Goal: Task Accomplishment & Management: Use online tool/utility

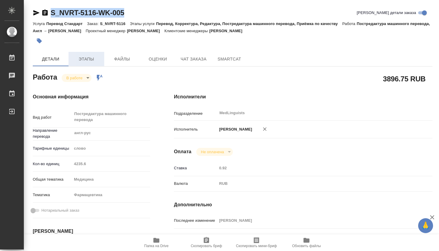
click at [83, 57] on span "Этапы" at bounding box center [86, 58] width 29 height 7
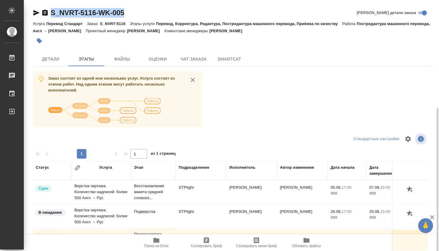
scroll to position [60, 0]
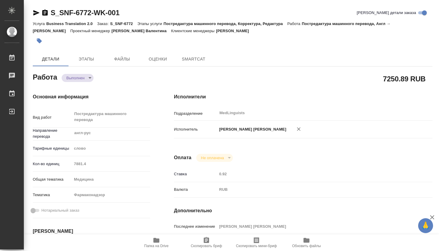
type textarea "x"
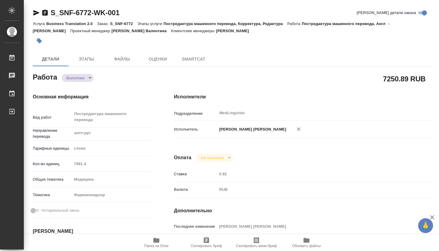
type textarea "x"
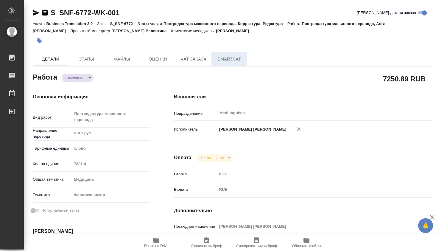
type textarea "x"
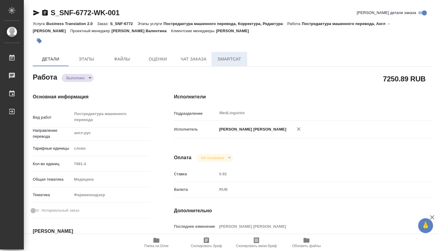
click at [230, 59] on span "SmartCat" at bounding box center [229, 58] width 29 height 7
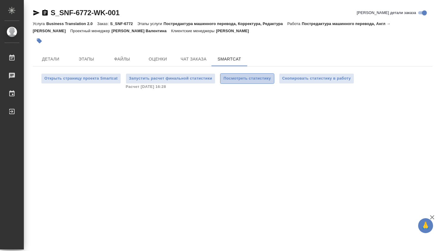
click at [259, 80] on span "Посмотреть статистику" at bounding box center [247, 78] width 47 height 7
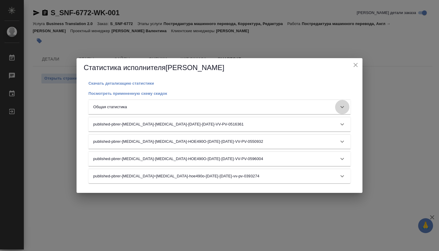
click at [343, 105] on icon at bounding box center [342, 106] width 7 height 7
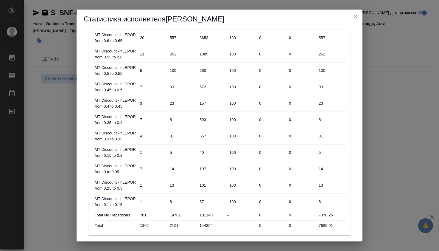
scroll to position [376, 0]
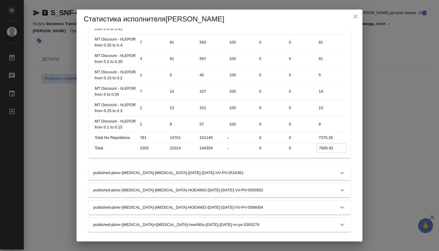
drag, startPoint x: 334, startPoint y: 148, endPoint x: 318, endPoint y: 148, distance: 15.8
click at [318, 148] on input "7685.91" at bounding box center [331, 148] width 29 height 9
drag, startPoint x: 357, startPoint y: 16, endPoint x: 315, endPoint y: 1, distance: 44.5
click at [357, 16] on icon "close" at bounding box center [355, 16] width 7 height 7
